Goal: Transaction & Acquisition: Purchase product/service

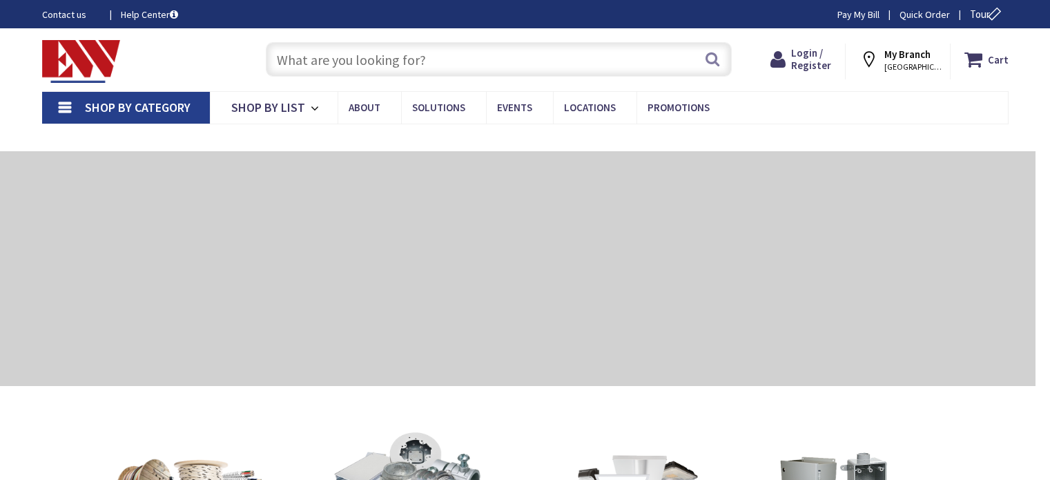
click at [910, 57] on strong "My Branch" at bounding box center [907, 54] width 46 height 13
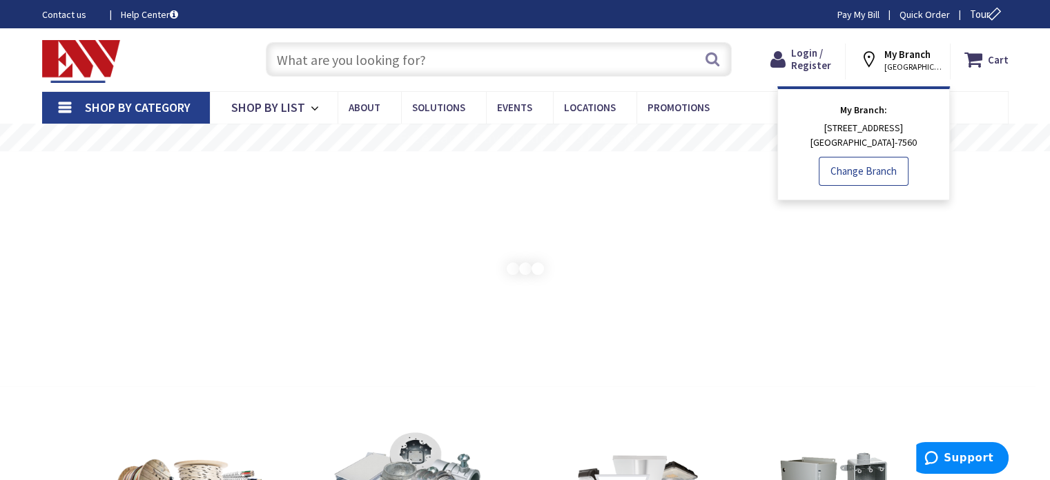
click at [863, 173] on link "Change Branch" at bounding box center [864, 171] width 90 height 29
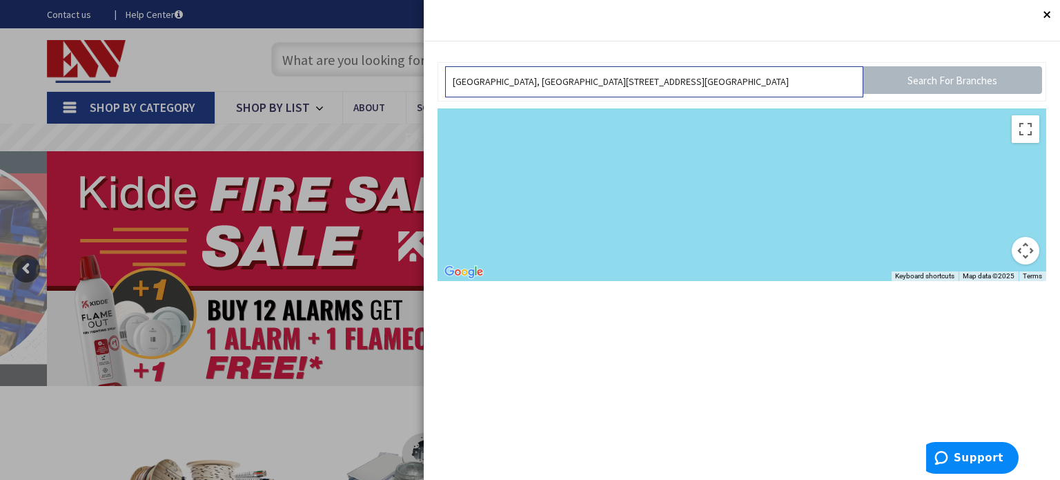
click at [502, 82] on input "[GEOGRAPHIC_DATA], [GEOGRAPHIC_DATA][STREET_ADDRESS][GEOGRAPHIC_DATA]" at bounding box center [654, 81] width 418 height 31
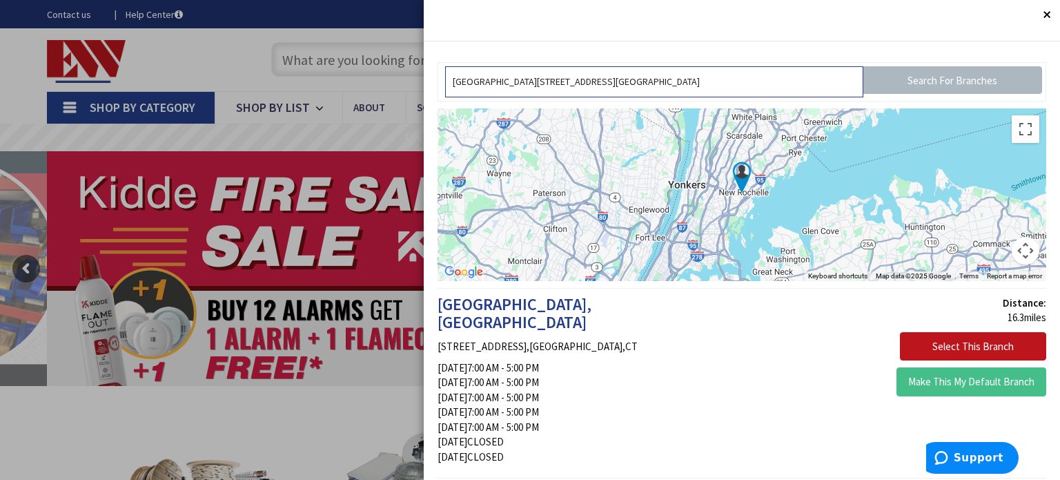
drag, startPoint x: 806, startPoint y: 85, endPoint x: 389, endPoint y: 66, distance: 417.3
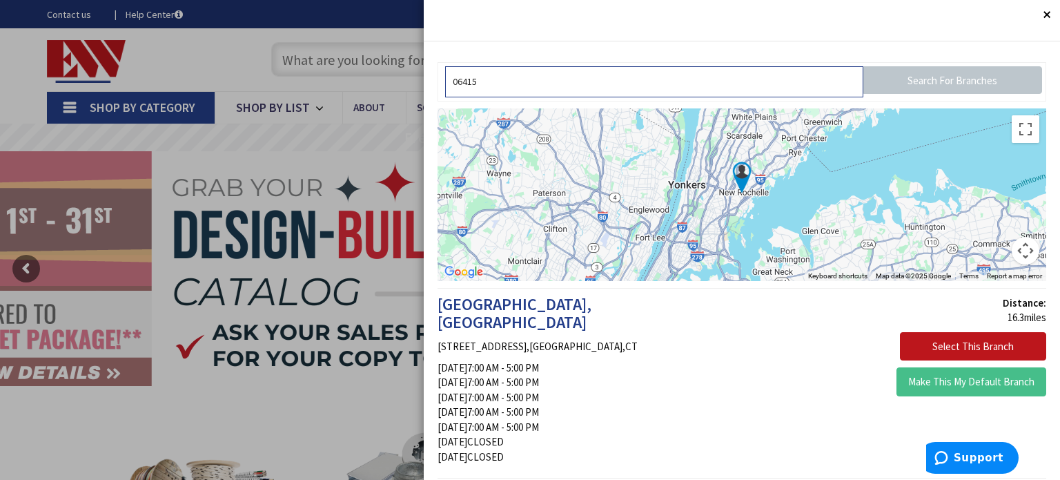
type input "06415"
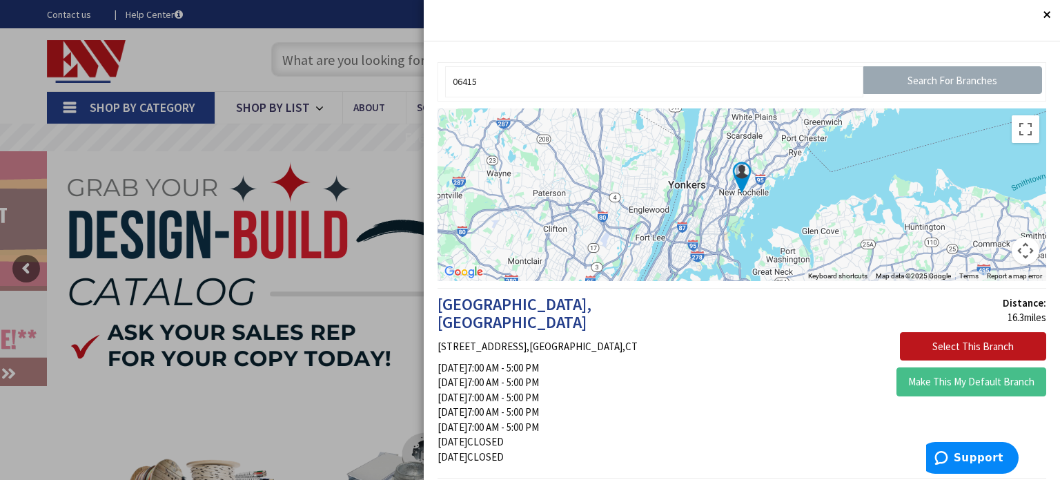
click at [969, 88] on input "Search For Branches" at bounding box center [952, 80] width 179 height 28
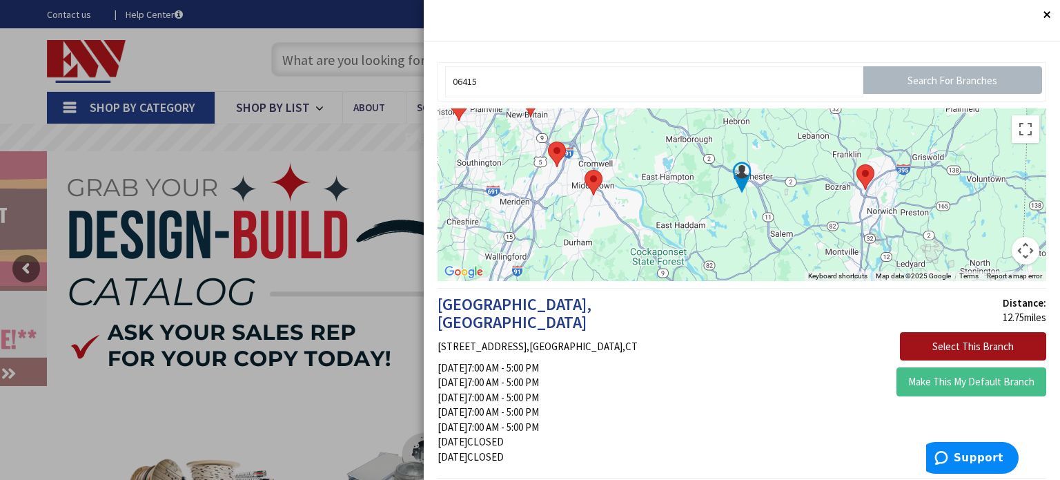
click at [963, 345] on button "Select This Branch" at bounding box center [973, 346] width 146 height 29
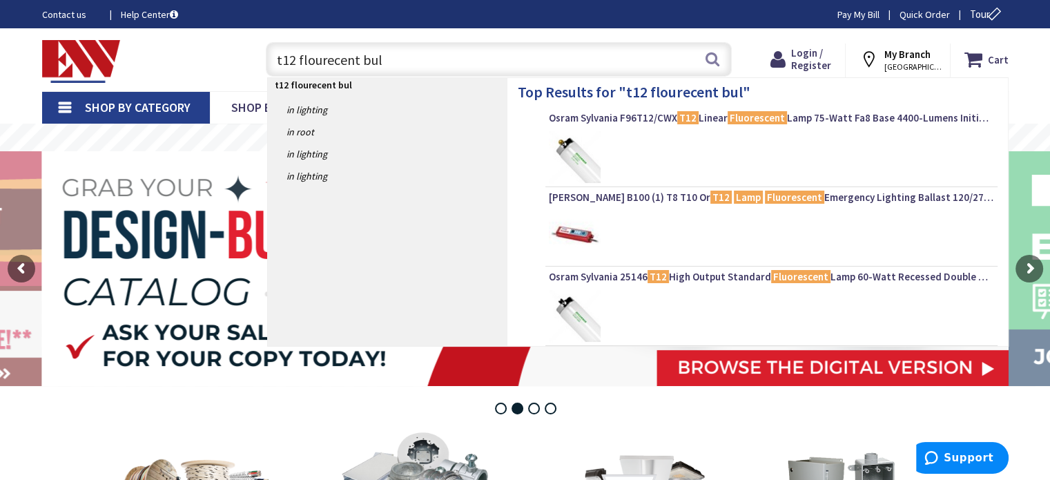
type input "t12 flourecent bulb"
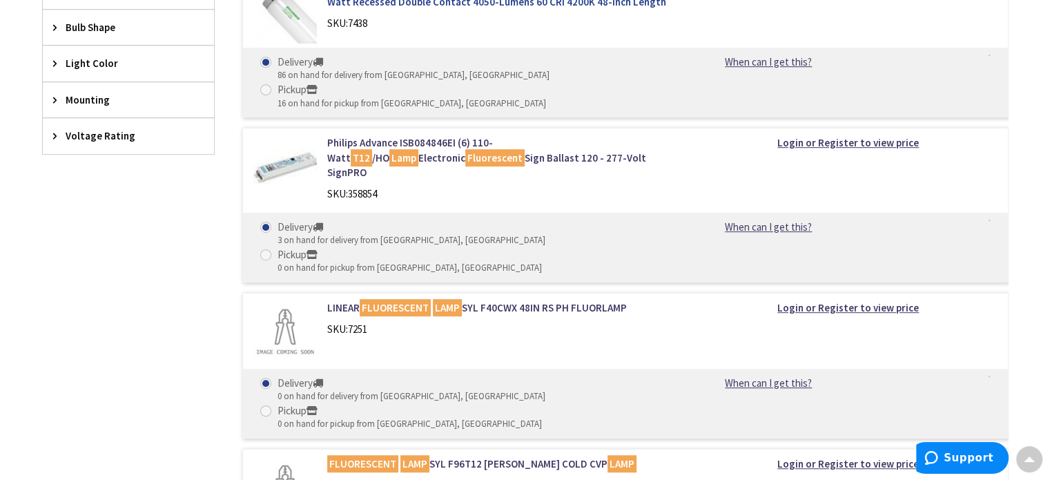
scroll to position [207, 0]
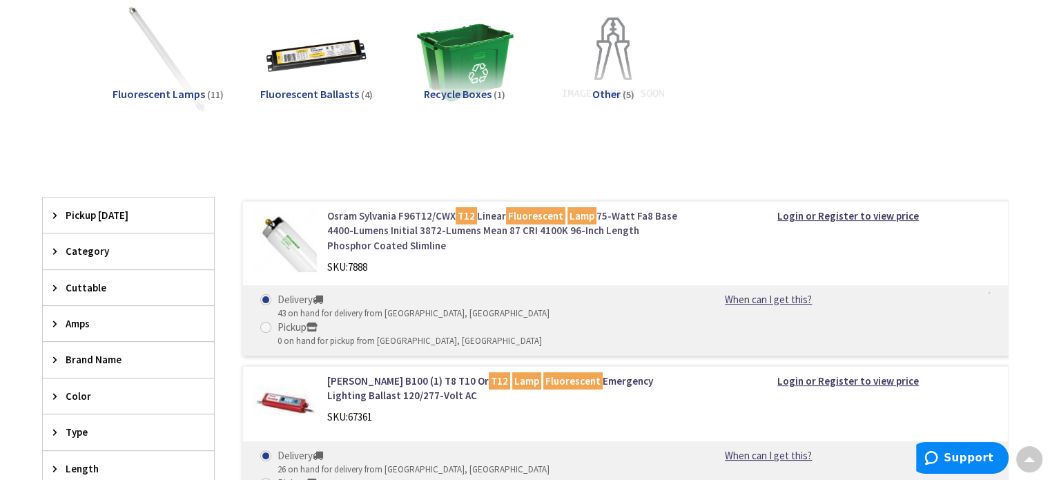
click at [363, 214] on link "Osram Sylvania F96T12/CWX T12 Linear Fluorescent Lamp 75-Watt Fa8 Base 4400-Lum…" at bounding box center [502, 230] width 351 height 44
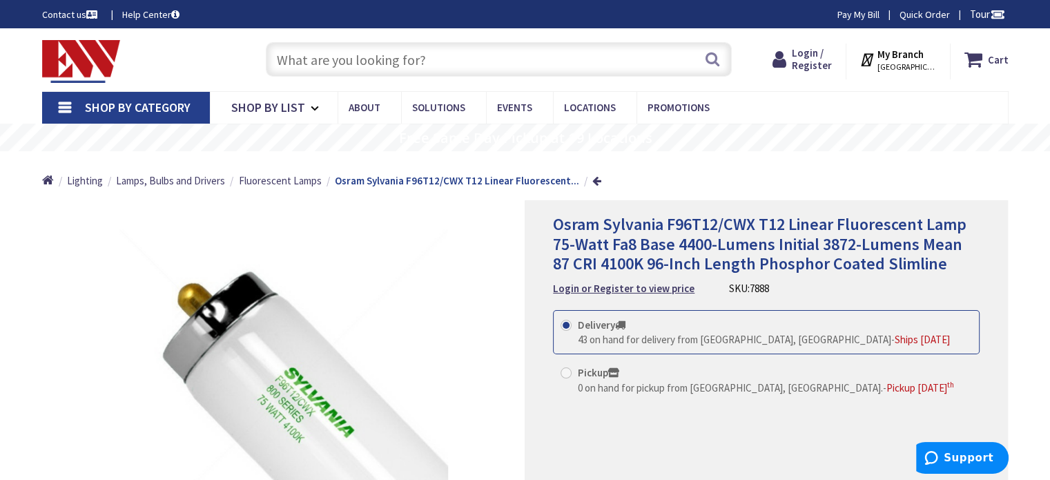
click at [61, 13] on link "Contact us" at bounding box center [71, 15] width 58 height 14
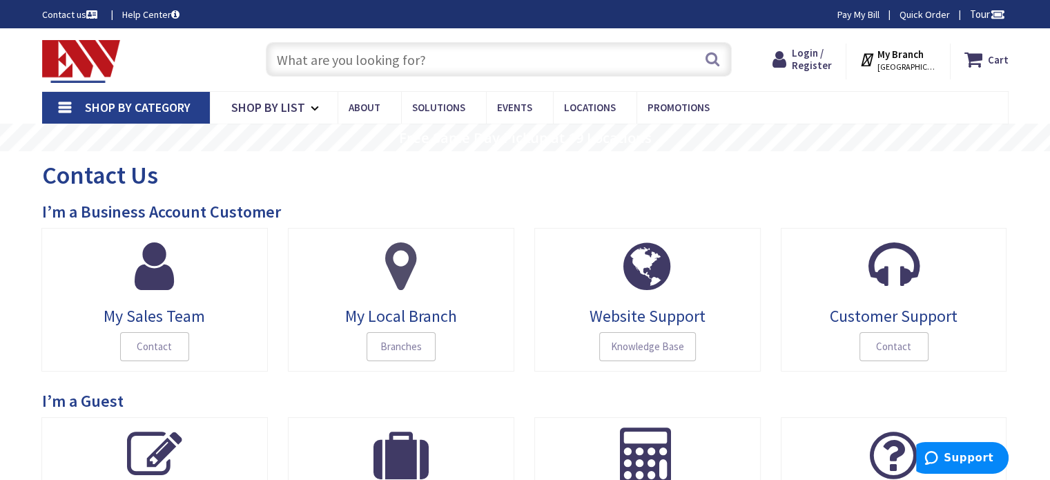
click at [406, 317] on span "My Local Branch" at bounding box center [401, 316] width 206 height 18
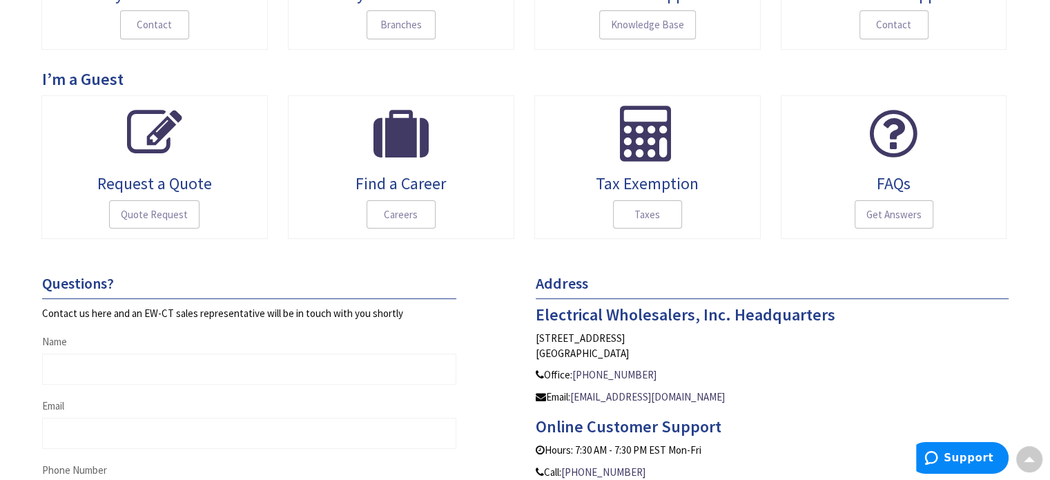
scroll to position [473, 0]
